Goal: Task Accomplishment & Management: Use online tool/utility

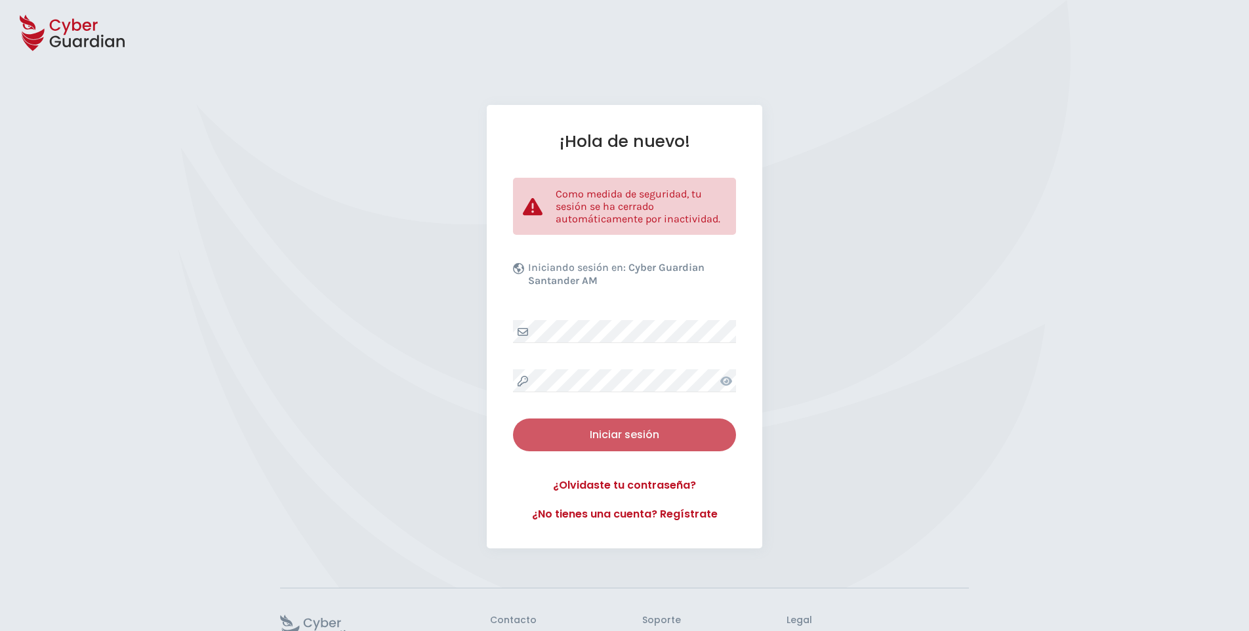
click at [609, 430] on div "Iniciar sesión" at bounding box center [624, 435] width 203 height 16
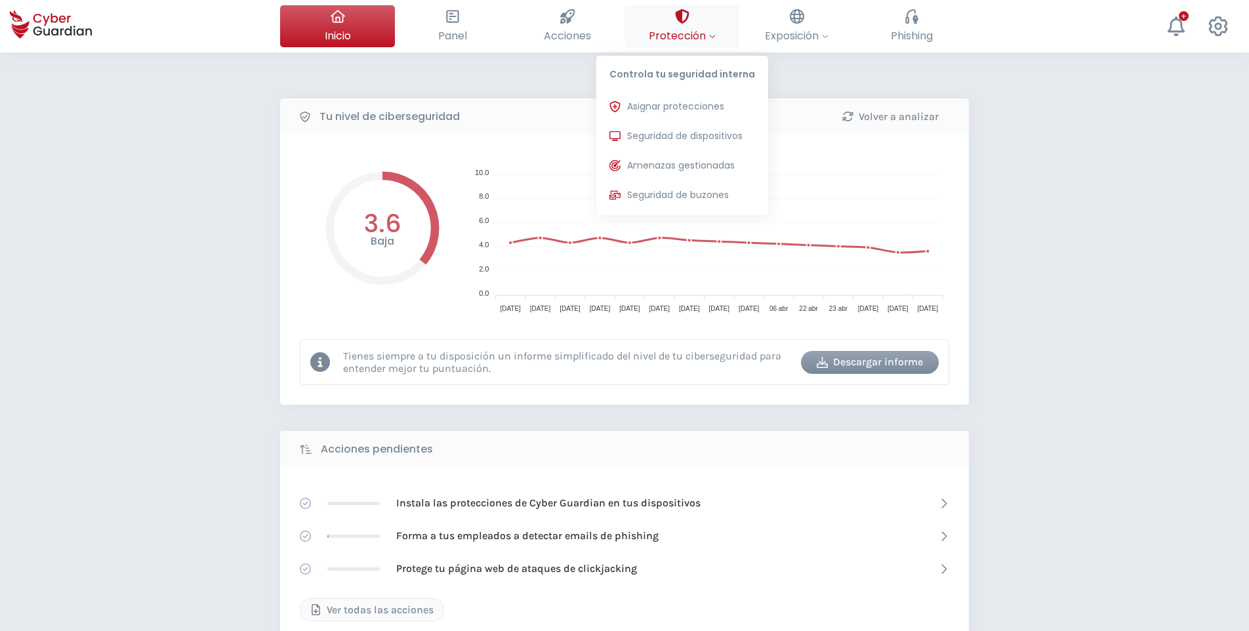
click at [687, 33] on span "Protección" at bounding box center [682, 36] width 67 height 16
click at [677, 137] on span "Seguridad de dispositivos" at bounding box center [684, 136] width 115 height 14
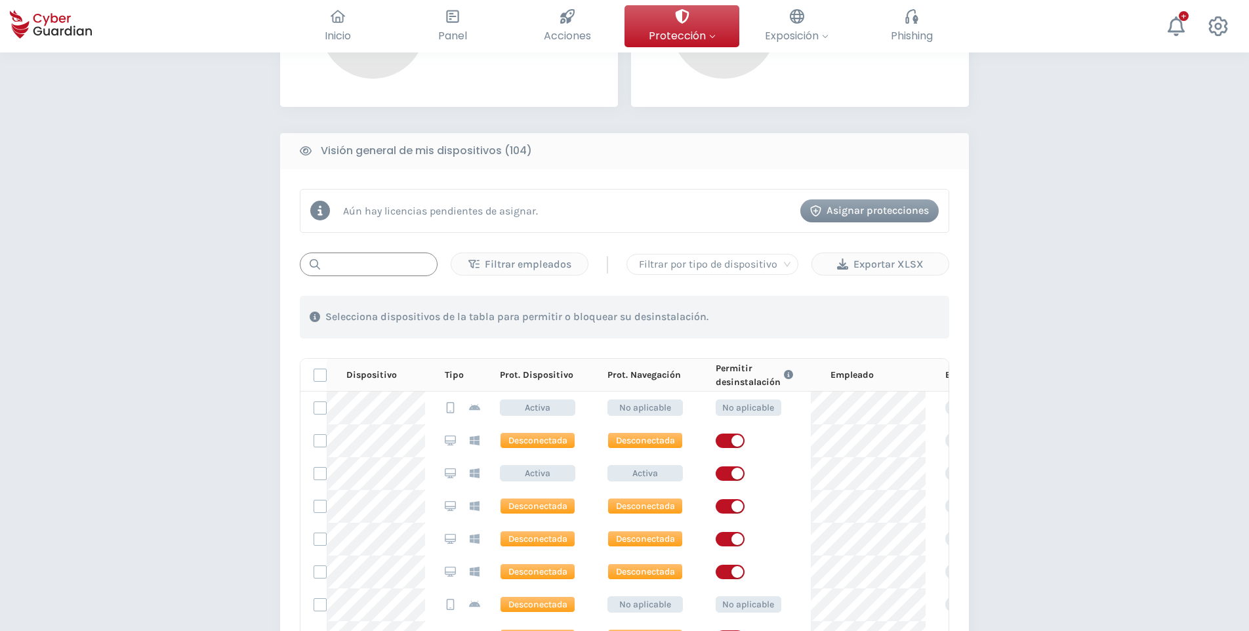
click at [370, 267] on input "text" at bounding box center [369, 265] width 138 height 24
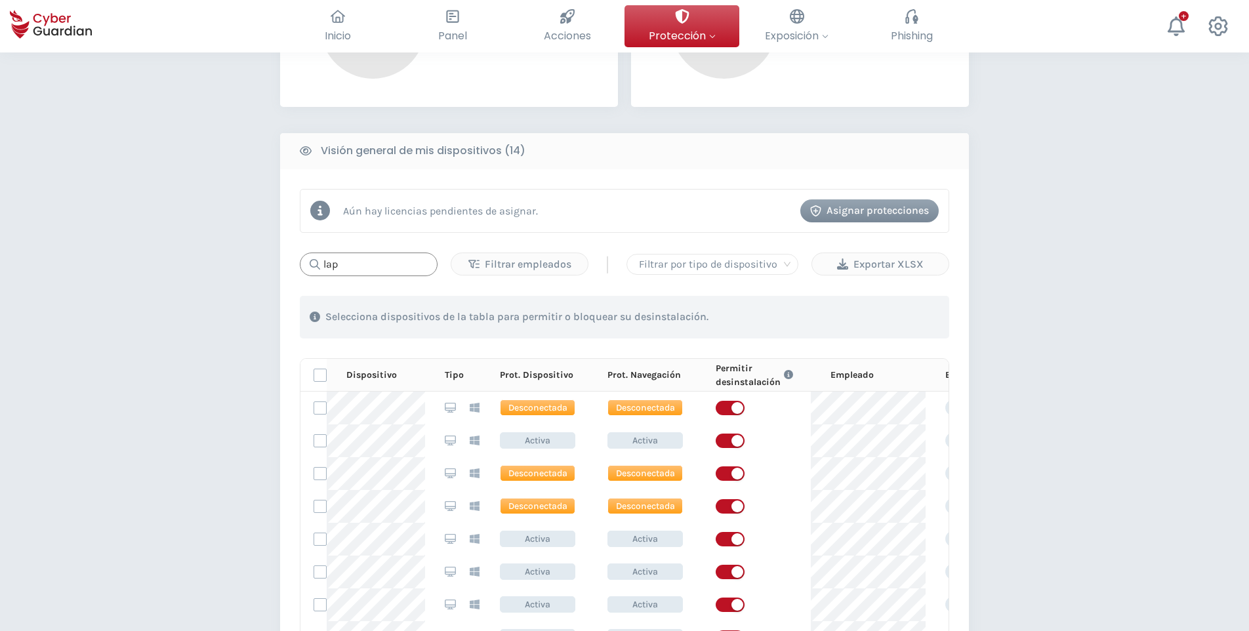
type input "lap"
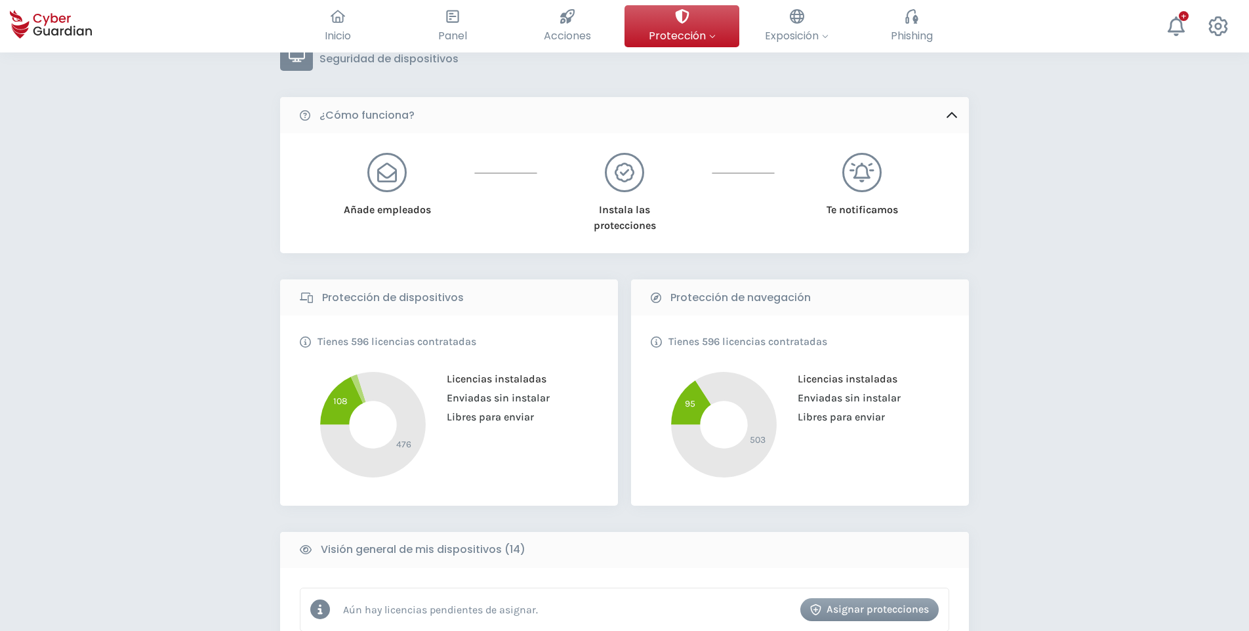
scroll to position [61, 0]
